Goal: Information Seeking & Learning: Learn about a topic

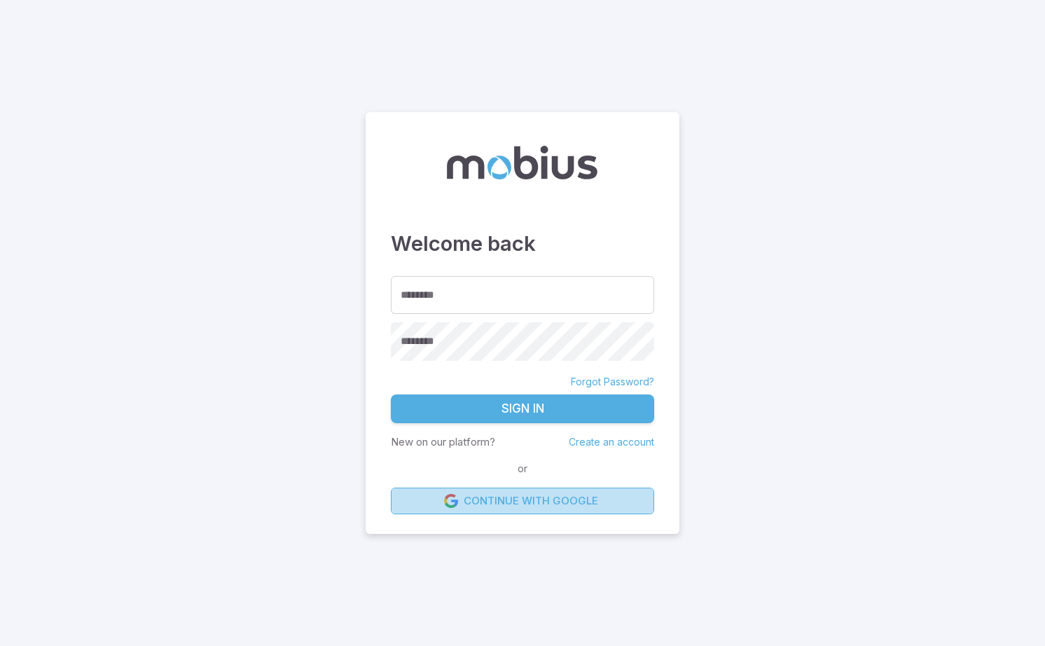
click at [526, 504] on link "Continue with Google" at bounding box center [522, 500] width 263 height 27
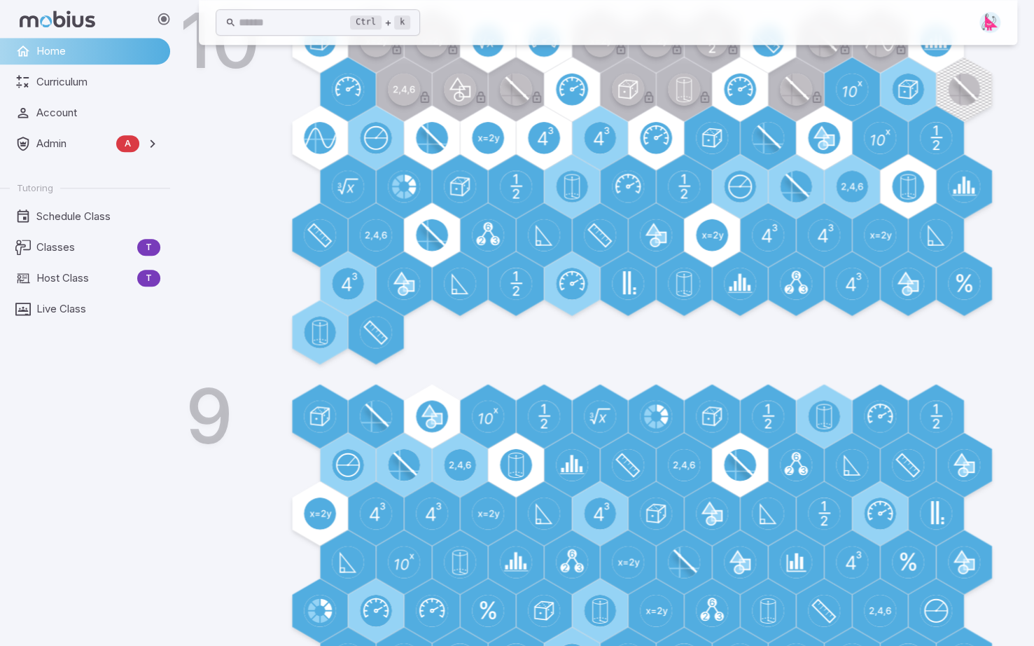
scroll to position [528, 0]
